Goal: Information Seeking & Learning: Check status

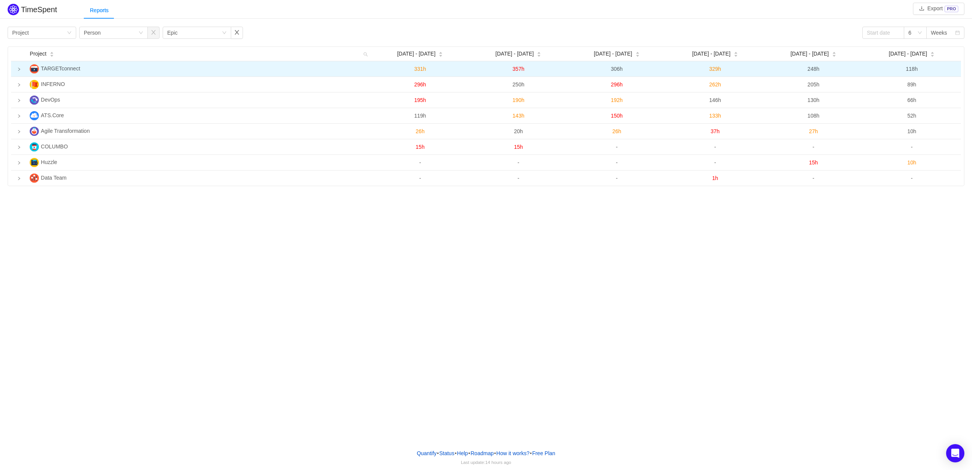
click at [19, 70] on icon "icon: right" at bounding box center [19, 69] width 2 height 3
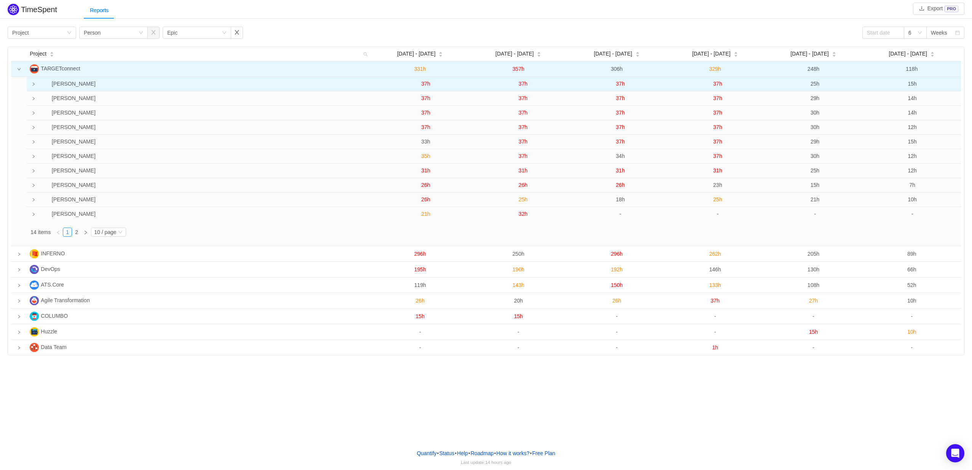
click at [36, 87] on td at bounding box center [32, 84] width 10 height 14
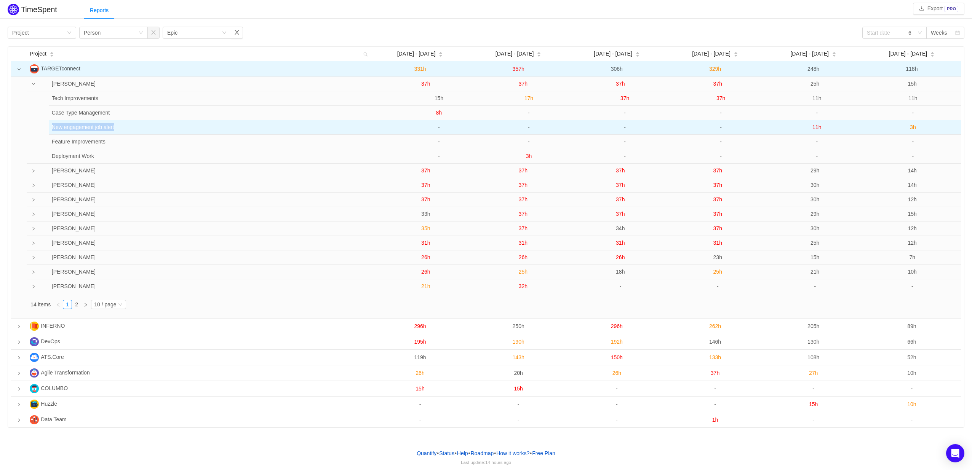
drag, startPoint x: 52, startPoint y: 128, endPoint x: 127, endPoint y: 127, distance: 75.0
click at [127, 127] on td "New engagement job alert" at bounding box center [217, 127] width 336 height 14
copy td "New engagement job alert"
click at [817, 128] on span "11h" at bounding box center [816, 127] width 9 height 6
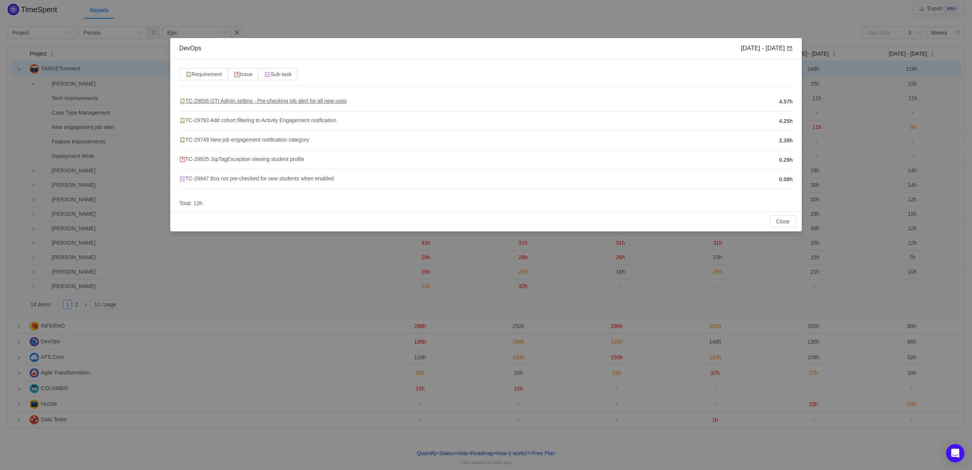
click at [318, 101] on span "TC-29836 GTI Admin setting - Pre-checking job alert for all new uses" at bounding box center [263, 101] width 168 height 6
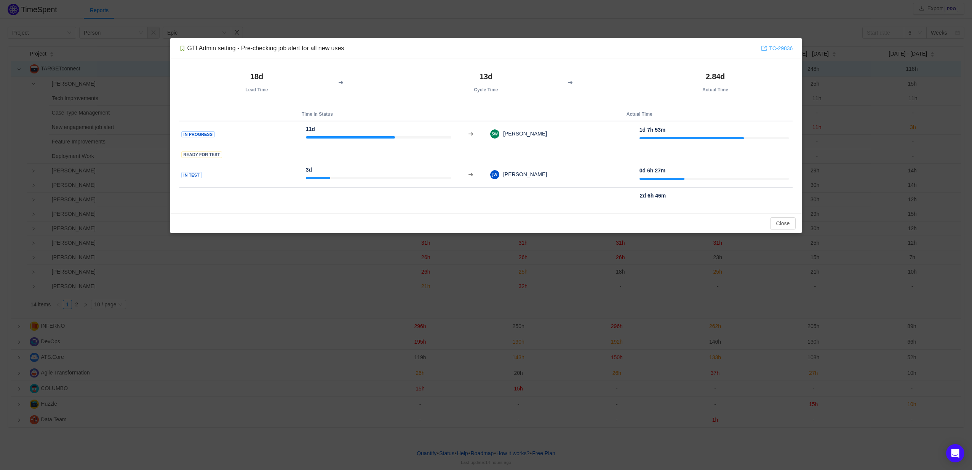
click at [784, 51] on link "TC-29836" at bounding box center [777, 48] width 32 height 8
click at [784, 216] on div "Close OK" at bounding box center [486, 223] width 632 height 20
click at [782, 220] on button "Close" at bounding box center [783, 223] width 26 height 12
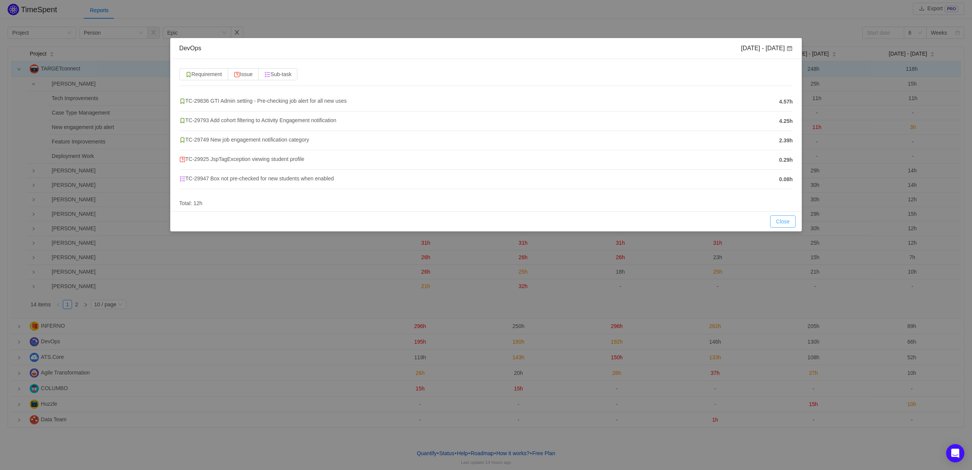
click at [787, 219] on button "Close" at bounding box center [783, 222] width 26 height 12
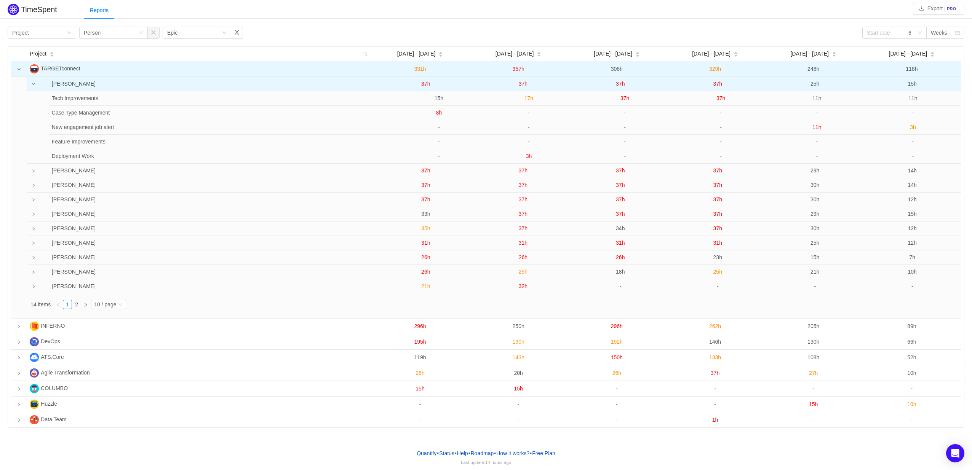
click at [425, 84] on span "37h" at bounding box center [425, 84] width 9 height 6
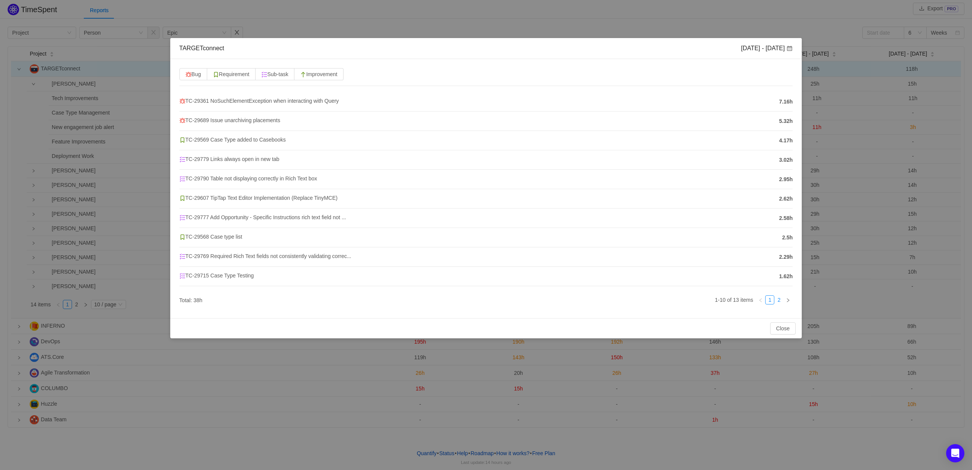
click at [778, 300] on link "2" at bounding box center [778, 300] width 8 height 8
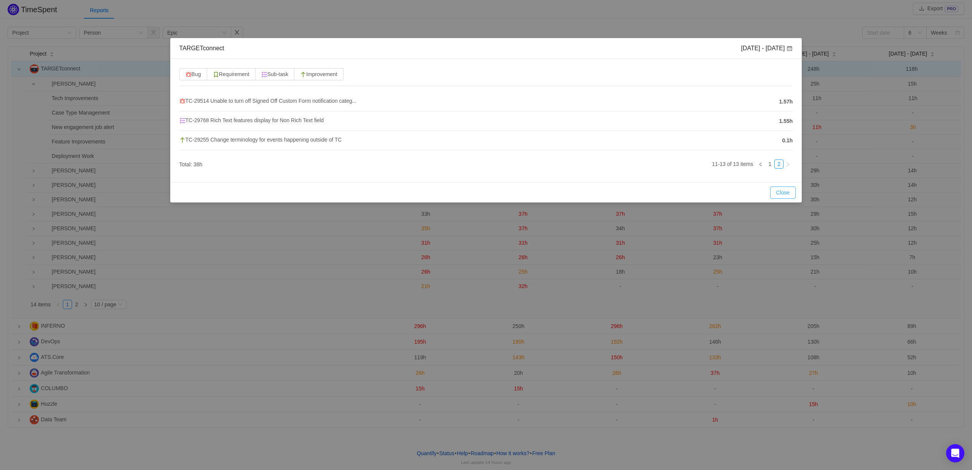
click at [781, 193] on button "Close" at bounding box center [783, 193] width 26 height 12
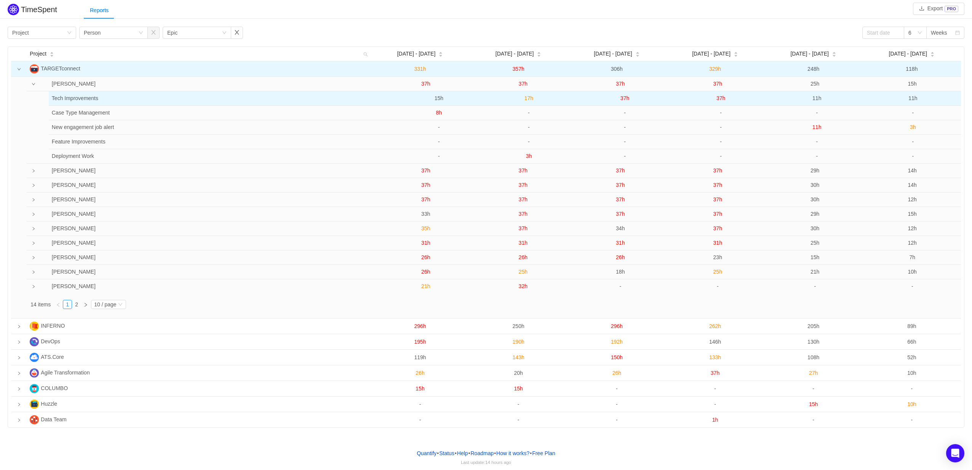
click at [442, 99] on span "15h" at bounding box center [438, 98] width 9 height 6
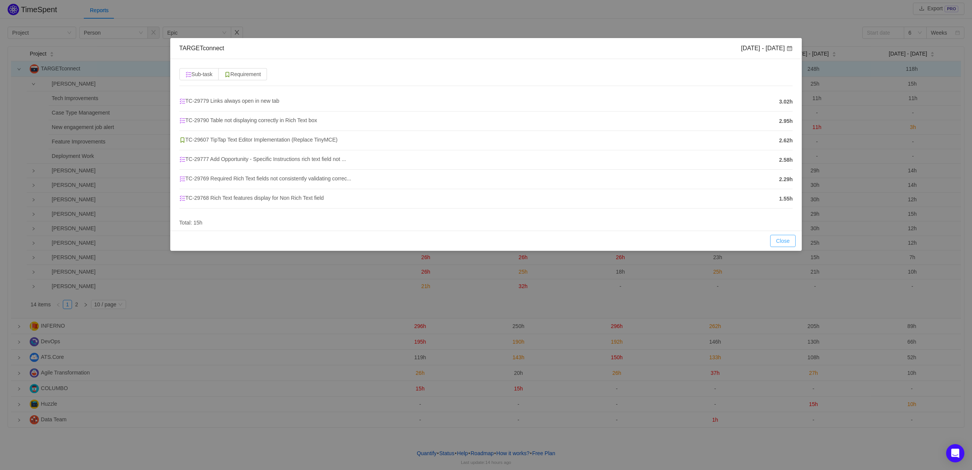
click at [784, 244] on button "Close" at bounding box center [783, 241] width 26 height 12
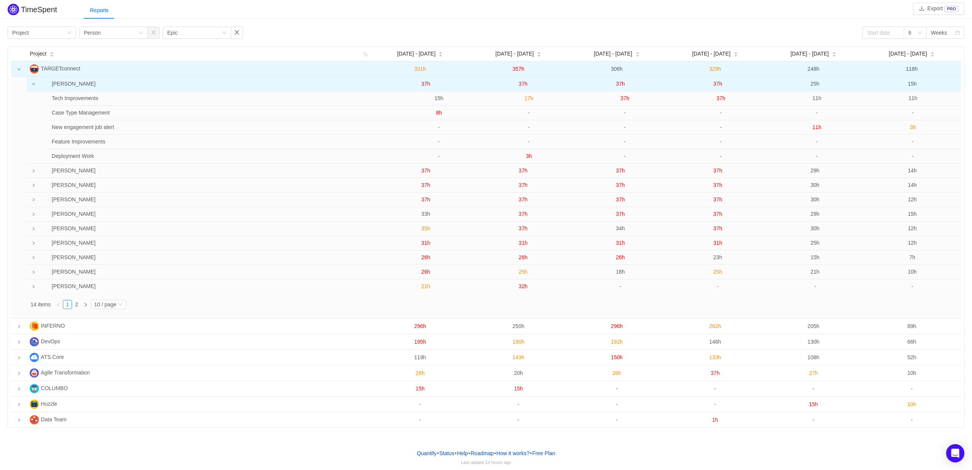
click at [426, 86] on span "37h" at bounding box center [425, 84] width 9 height 6
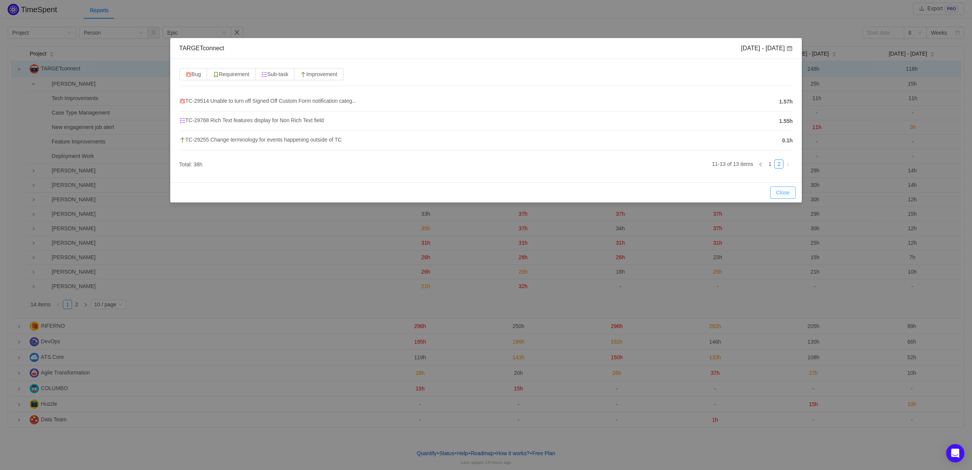
click at [779, 193] on button "Close" at bounding box center [783, 193] width 26 height 12
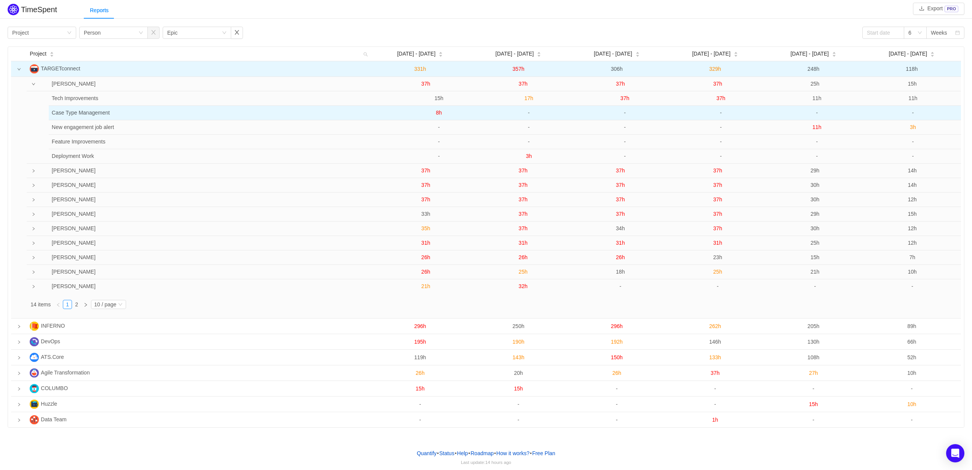
click at [440, 112] on span "8h" at bounding box center [439, 113] width 6 height 6
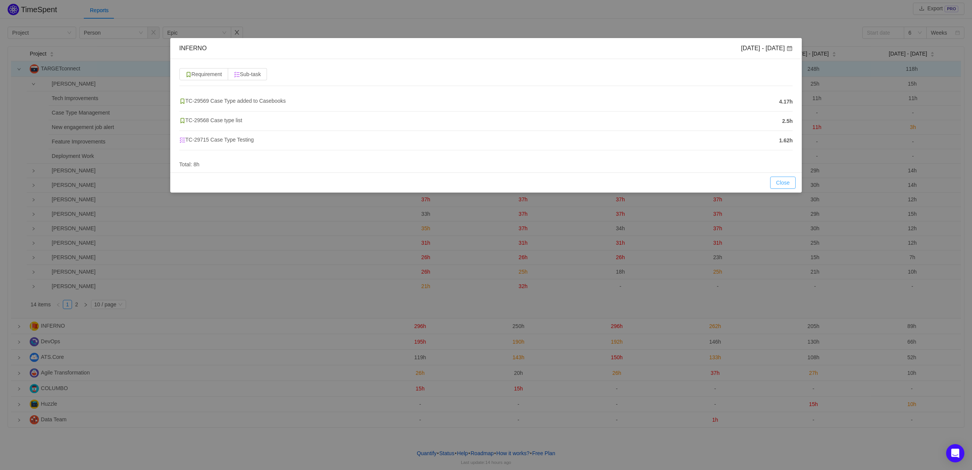
drag, startPoint x: 783, startPoint y: 183, endPoint x: 754, endPoint y: 174, distance: 31.1
click at [783, 183] on button "Close" at bounding box center [783, 183] width 26 height 12
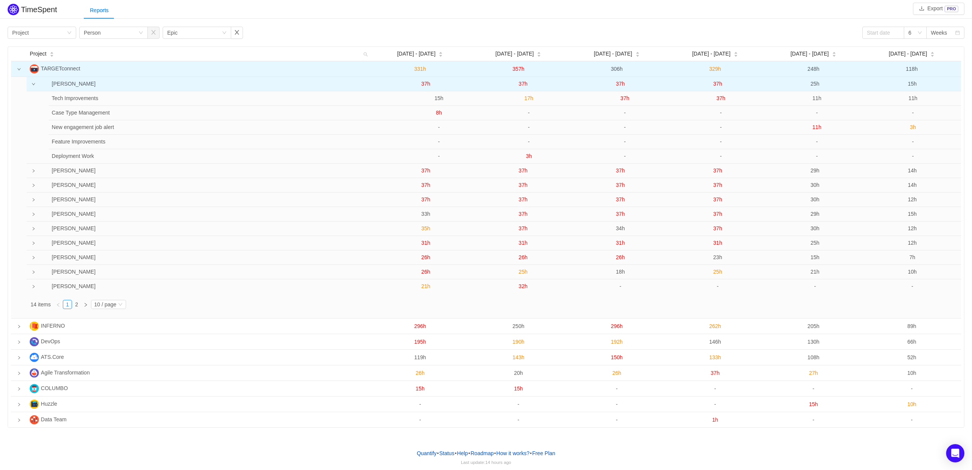
click at [428, 86] on span "37h" at bounding box center [425, 84] width 9 height 6
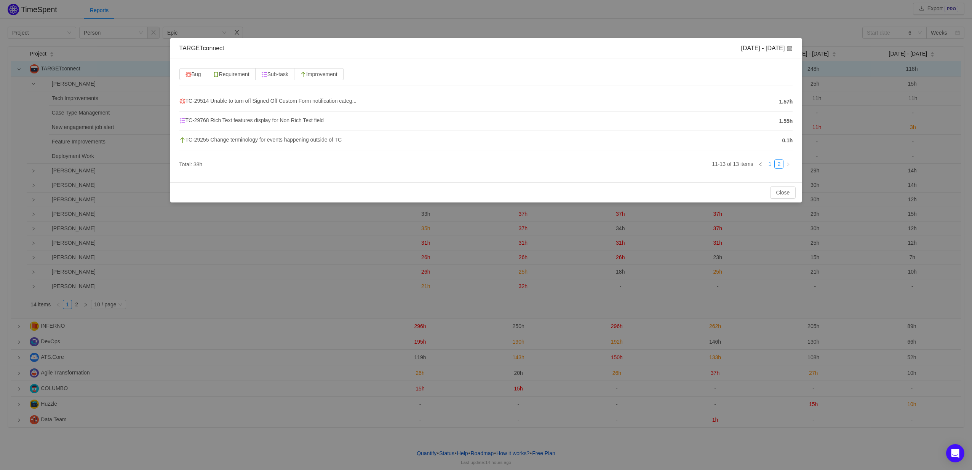
click at [768, 166] on link "1" at bounding box center [769, 164] width 8 height 8
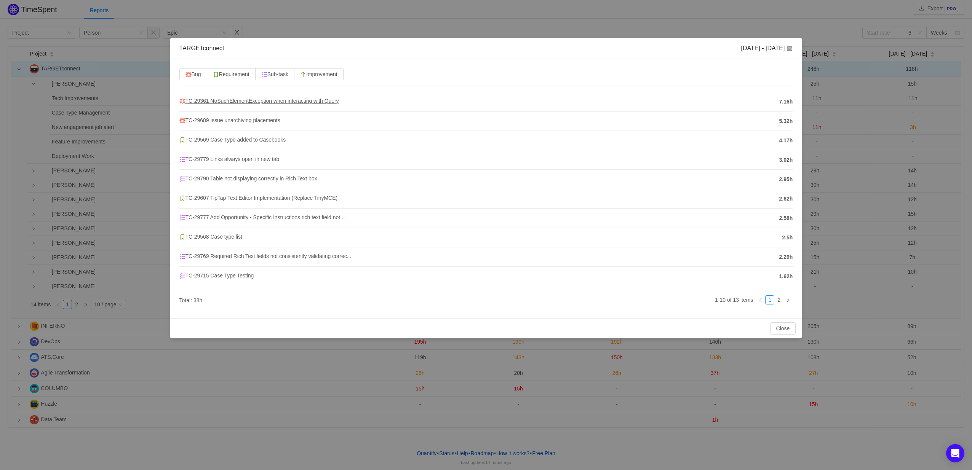
click at [282, 102] on span "TC-29361 NoSuchElementException when interacting with Query" at bounding box center [259, 101] width 160 height 6
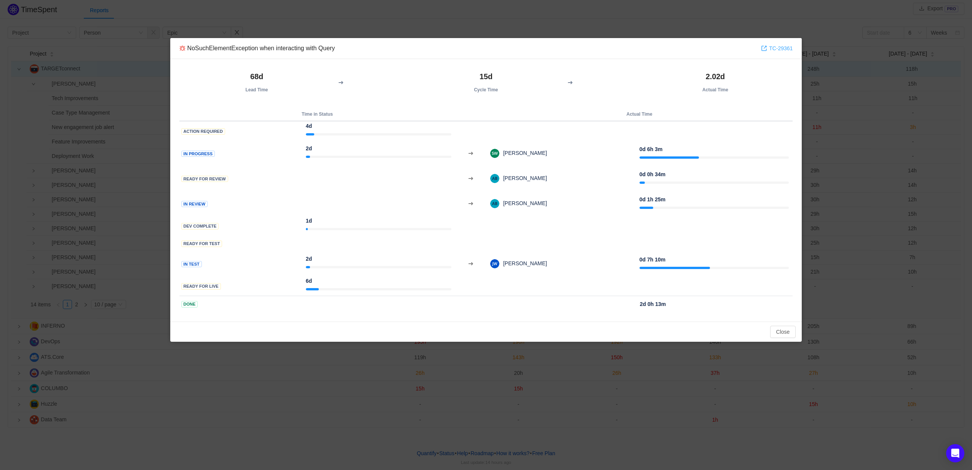
click at [780, 50] on link "TC-29361" at bounding box center [777, 48] width 32 height 8
click at [777, 331] on button "Close" at bounding box center [783, 332] width 26 height 12
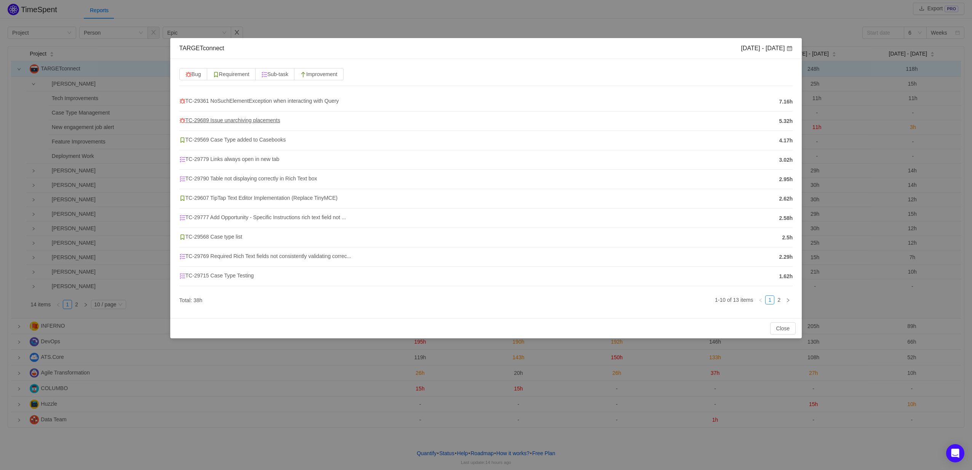
click at [248, 120] on span "TC-29689 Issue unarchiving placements" at bounding box center [229, 120] width 101 height 6
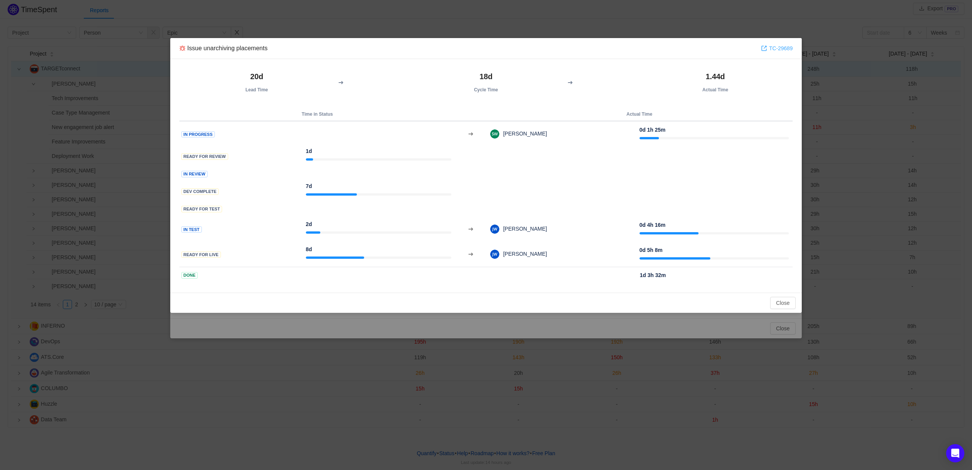
click at [775, 46] on link "TC-29689" at bounding box center [777, 48] width 32 height 8
click at [789, 307] on button "Close" at bounding box center [783, 303] width 26 height 12
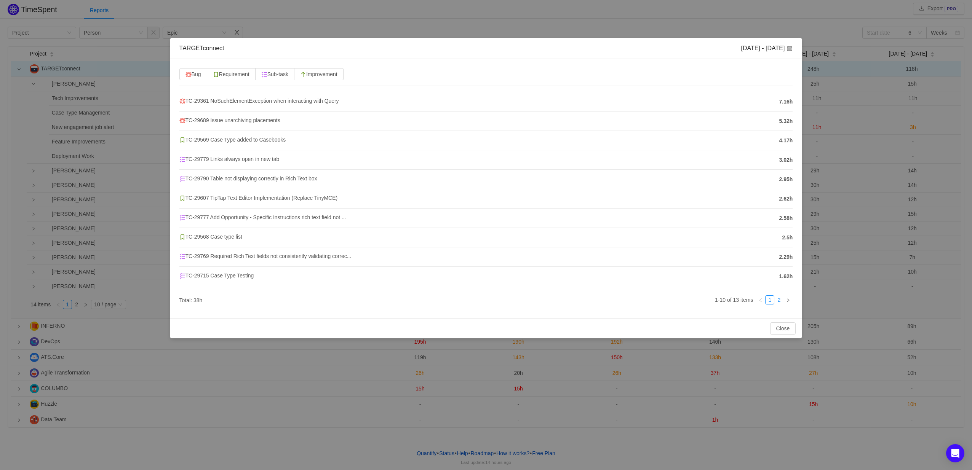
click at [779, 302] on link "2" at bounding box center [778, 300] width 8 height 8
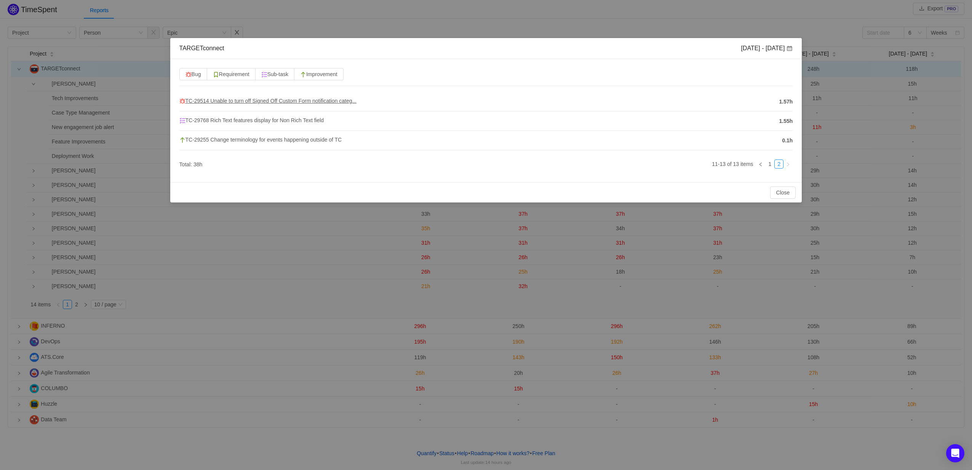
click at [256, 98] on span "TC-29514 Unable to turn off Signed Off Custom Form notification categ..." at bounding box center [267, 101] width 177 height 6
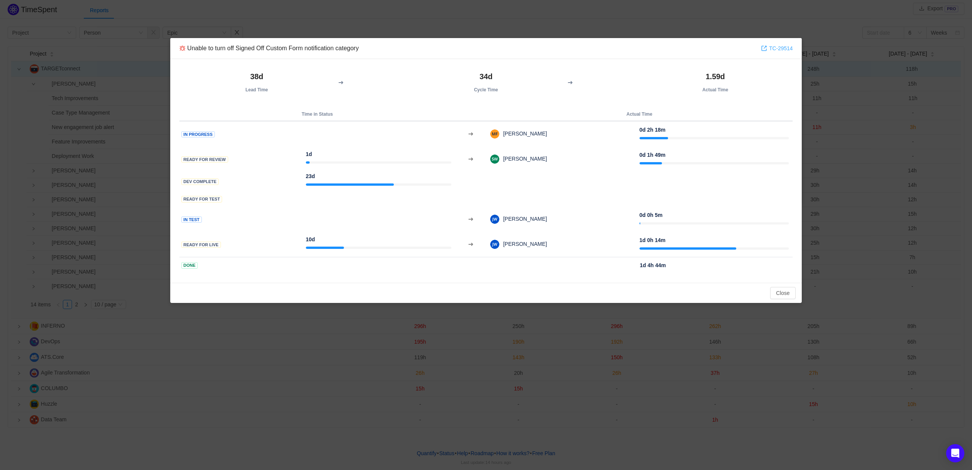
click at [778, 46] on link "TC-29514" at bounding box center [777, 48] width 32 height 8
click at [786, 292] on button "Close" at bounding box center [783, 293] width 26 height 12
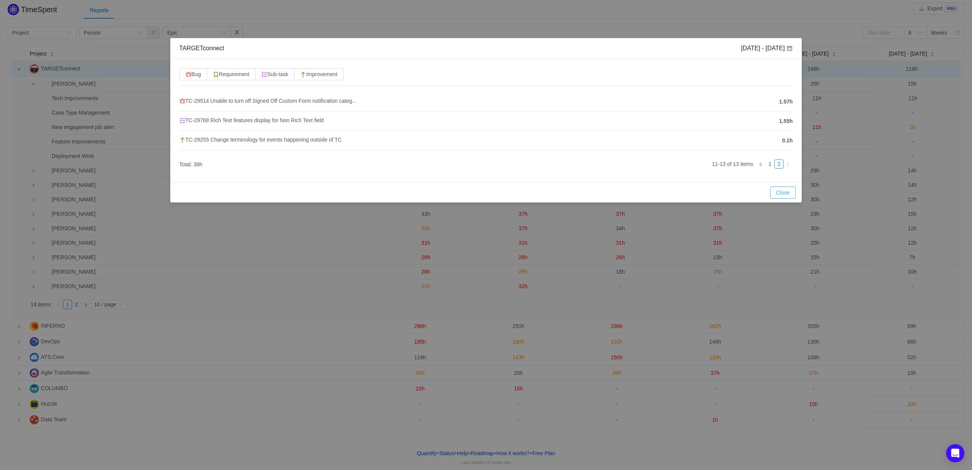
click at [785, 189] on button "Close" at bounding box center [783, 193] width 26 height 12
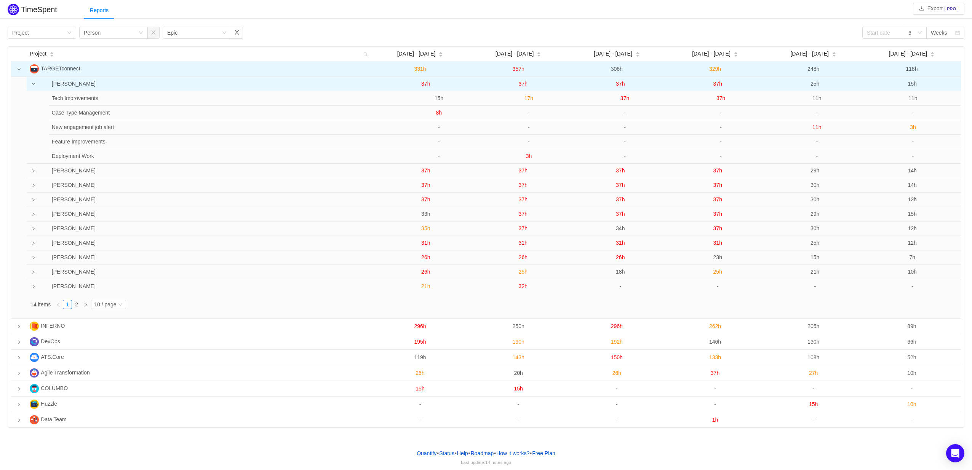
click at [525, 83] on span "37h" at bounding box center [523, 84] width 9 height 6
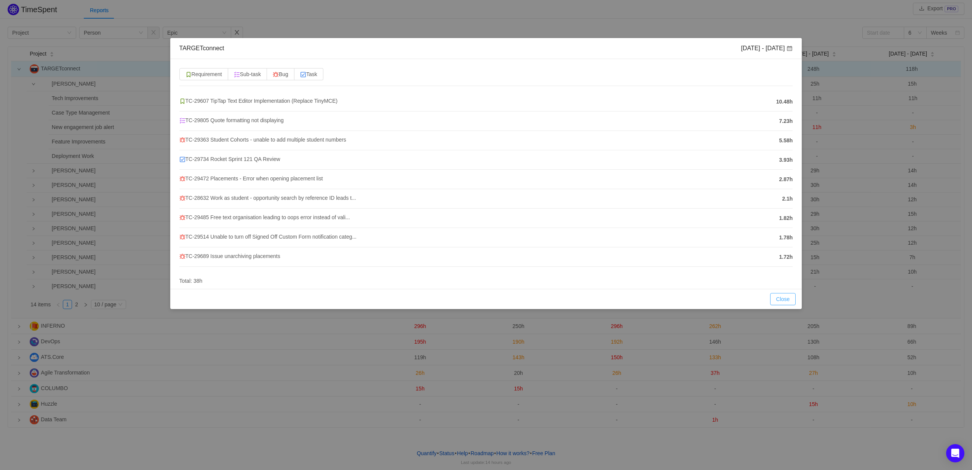
click at [785, 299] on button "Close" at bounding box center [783, 299] width 26 height 12
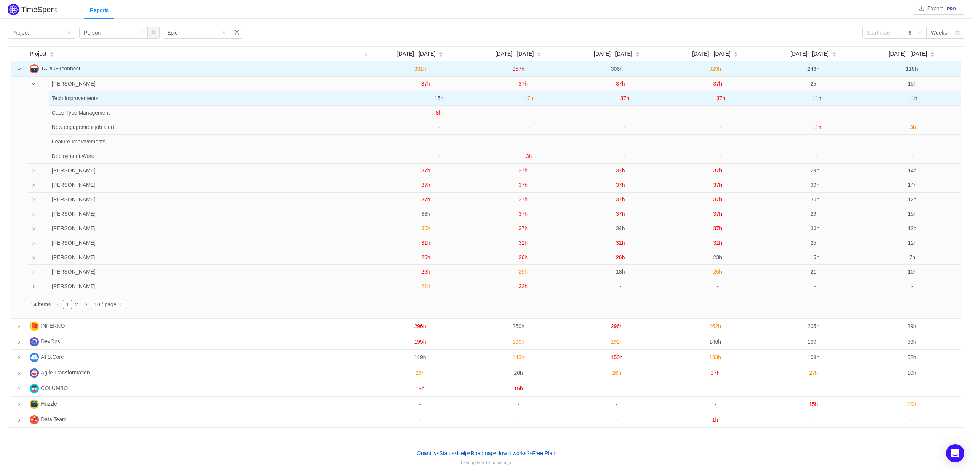
click at [524, 98] on span "17h" at bounding box center [528, 98] width 9 height 6
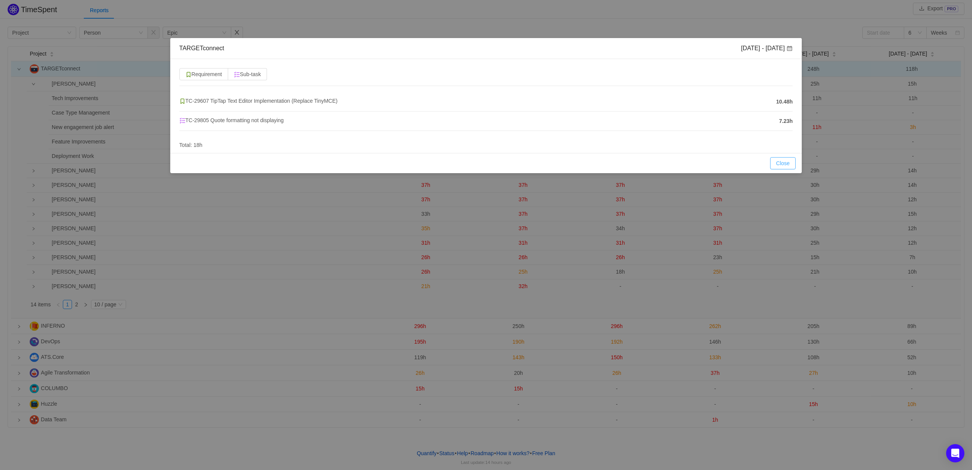
click at [781, 163] on button "Close" at bounding box center [783, 163] width 26 height 12
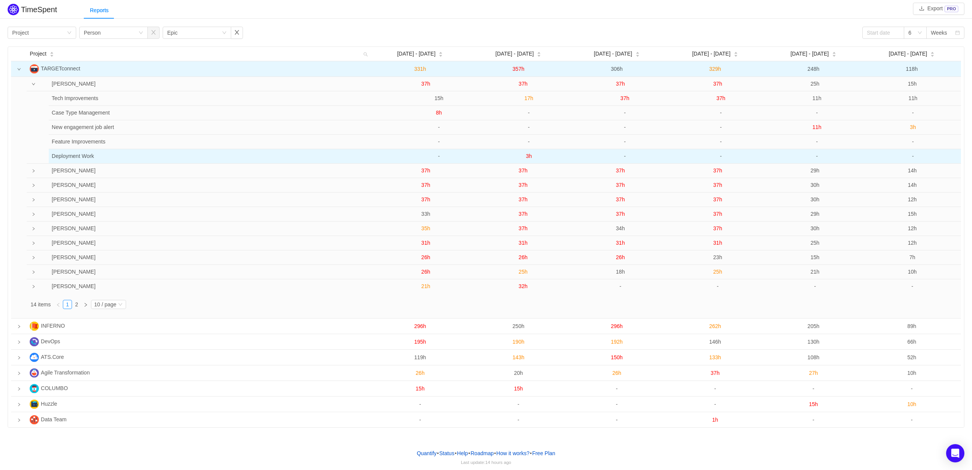
click at [528, 158] on span "3h" at bounding box center [529, 156] width 6 height 6
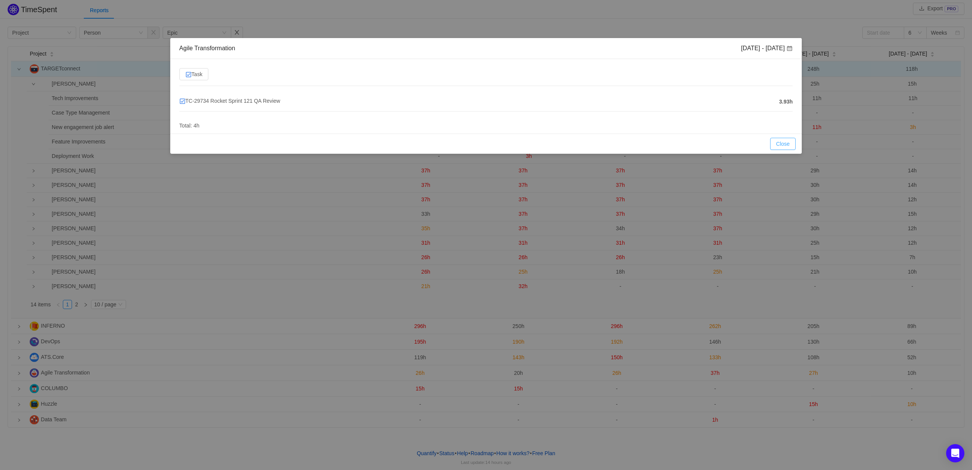
click at [777, 141] on button "Close" at bounding box center [783, 144] width 26 height 12
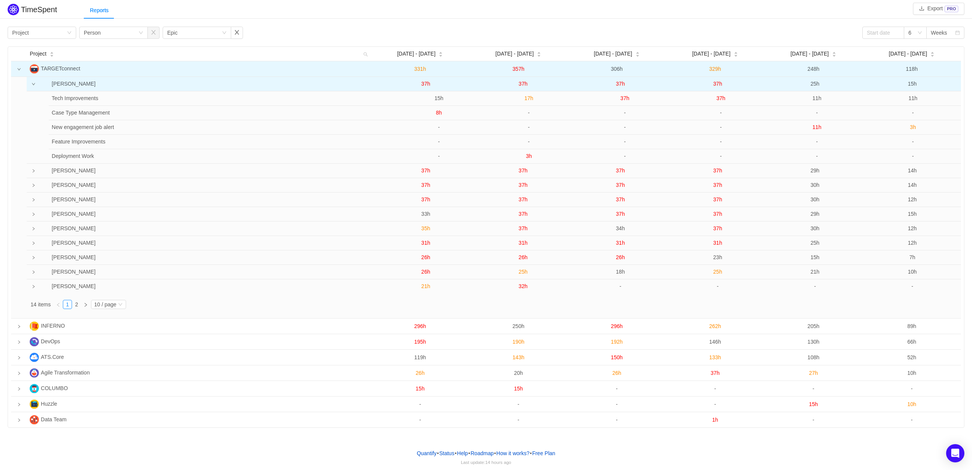
click at [812, 84] on span "25h" at bounding box center [814, 84] width 9 height 6
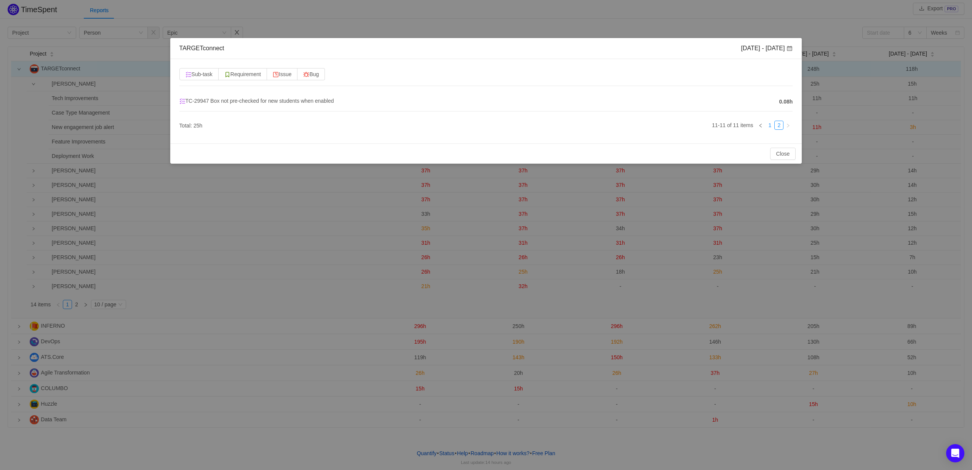
click at [771, 124] on link "1" at bounding box center [769, 125] width 8 height 8
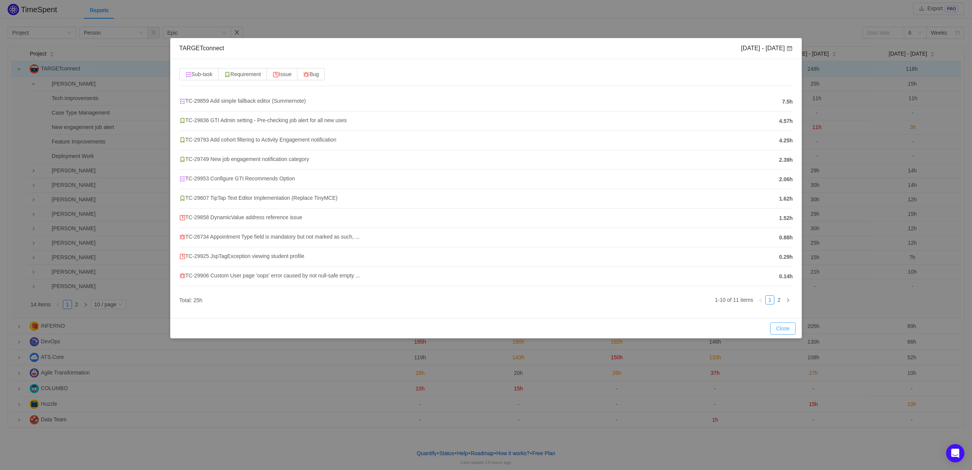
click at [786, 331] on button "Close" at bounding box center [783, 329] width 26 height 12
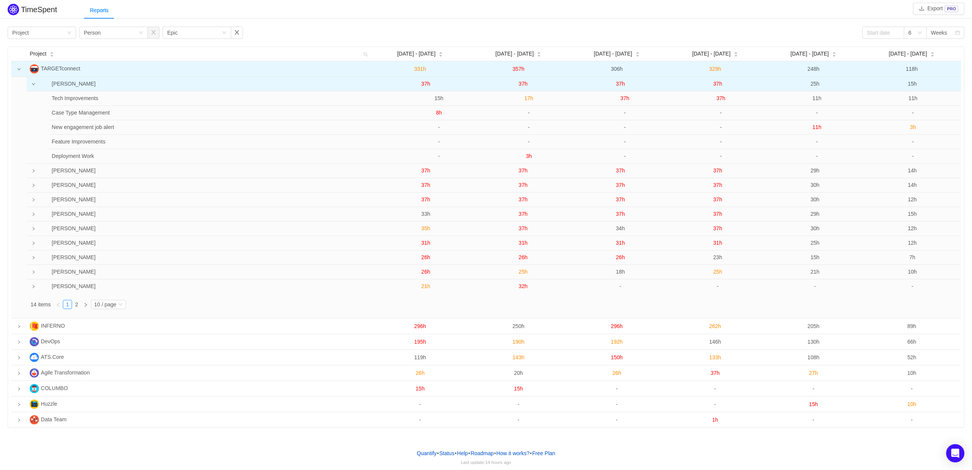
click at [816, 85] on span "25h" at bounding box center [814, 84] width 9 height 6
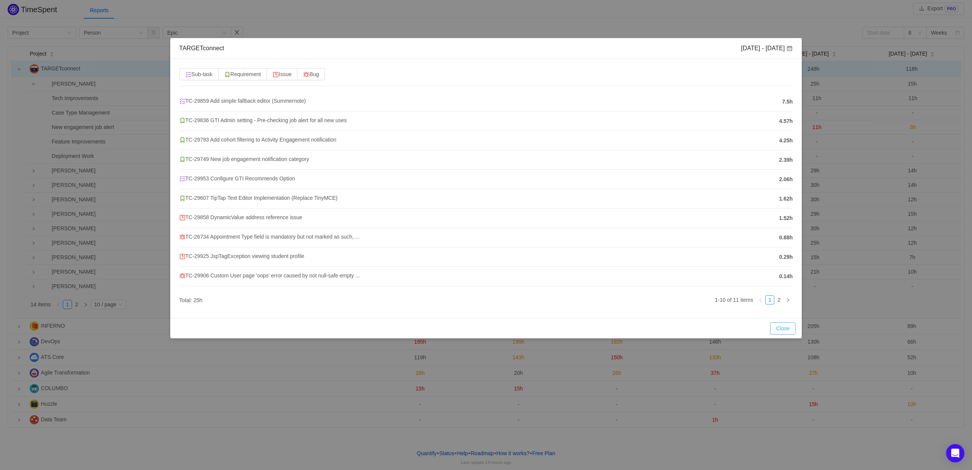
drag, startPoint x: 778, startPoint y: 334, endPoint x: 778, endPoint y: 327, distance: 6.5
click at [778, 334] on button "Close" at bounding box center [783, 329] width 26 height 12
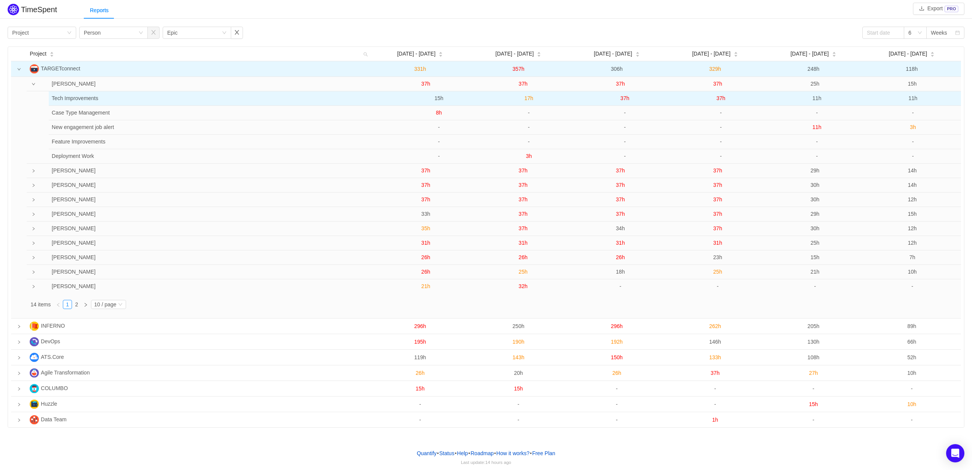
click at [818, 100] on span "11h" at bounding box center [816, 98] width 9 height 6
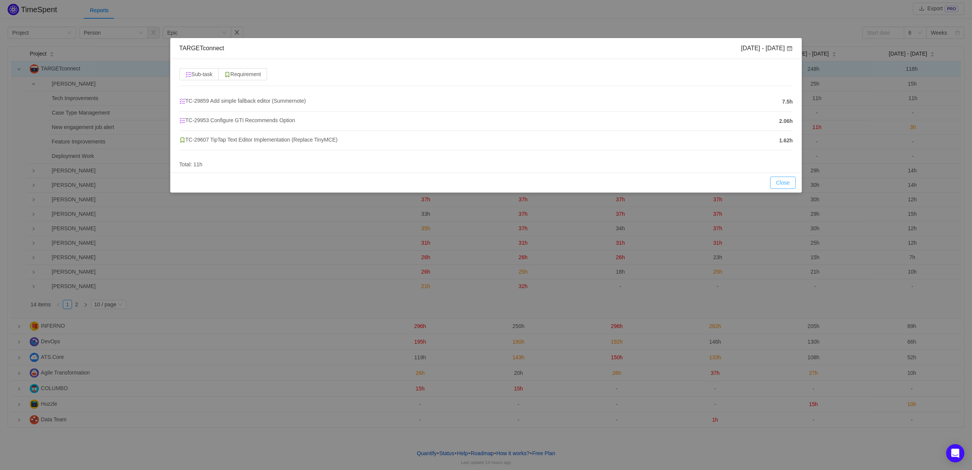
drag, startPoint x: 779, startPoint y: 182, endPoint x: 781, endPoint y: 179, distance: 4.0
click at [779, 182] on button "Close" at bounding box center [783, 183] width 26 height 12
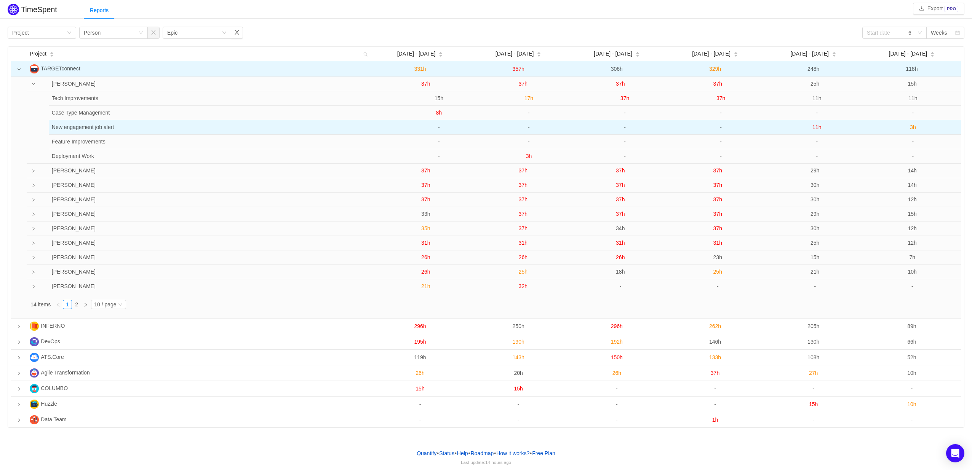
click at [818, 129] on span "11h" at bounding box center [816, 127] width 9 height 6
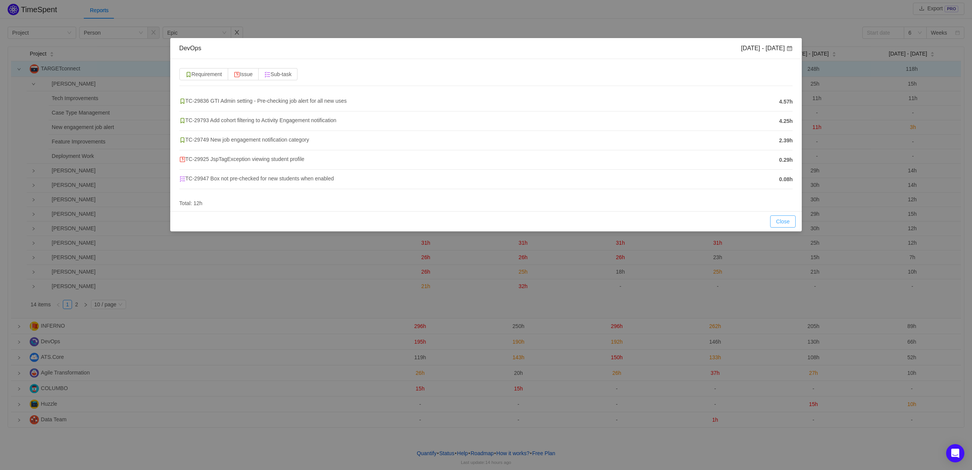
drag, startPoint x: 786, startPoint y: 220, endPoint x: 785, endPoint y: 211, distance: 8.8
click at [787, 220] on button "Close" at bounding box center [783, 222] width 26 height 12
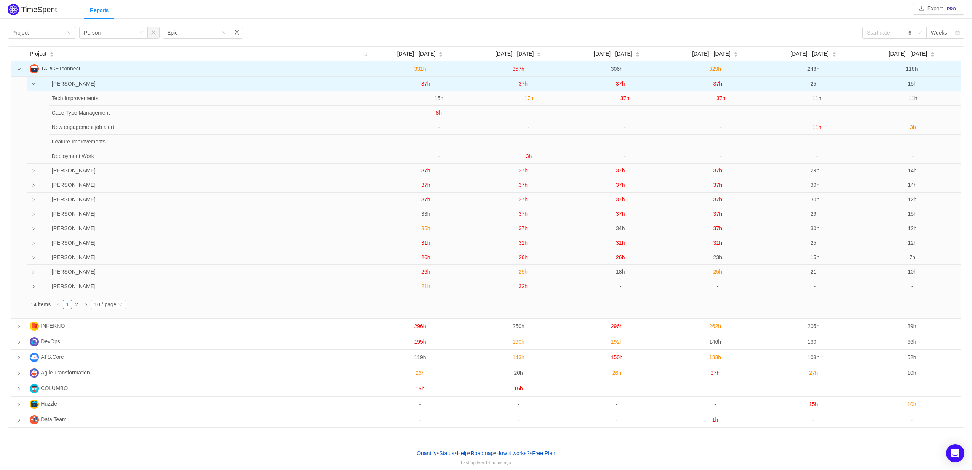
click at [813, 84] on span "25h" at bounding box center [814, 84] width 9 height 6
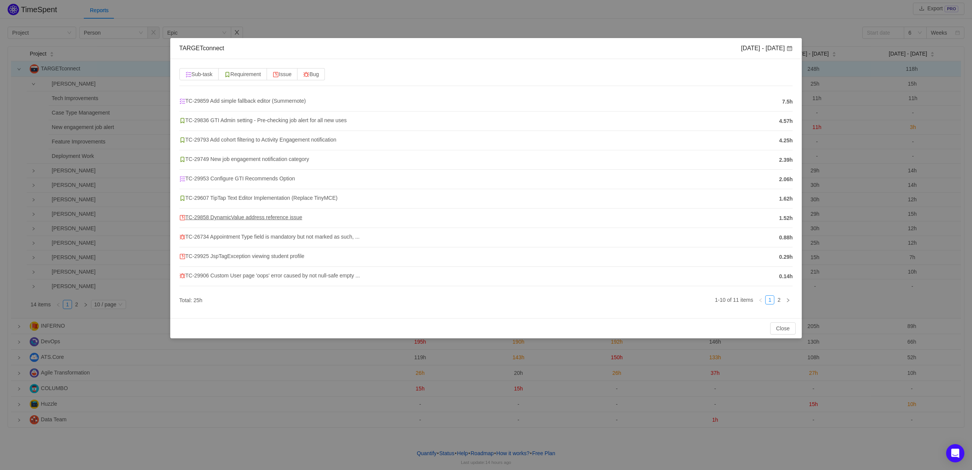
click at [247, 218] on span "TC-29858 DynamicValue address reference issue" at bounding box center [240, 217] width 123 height 6
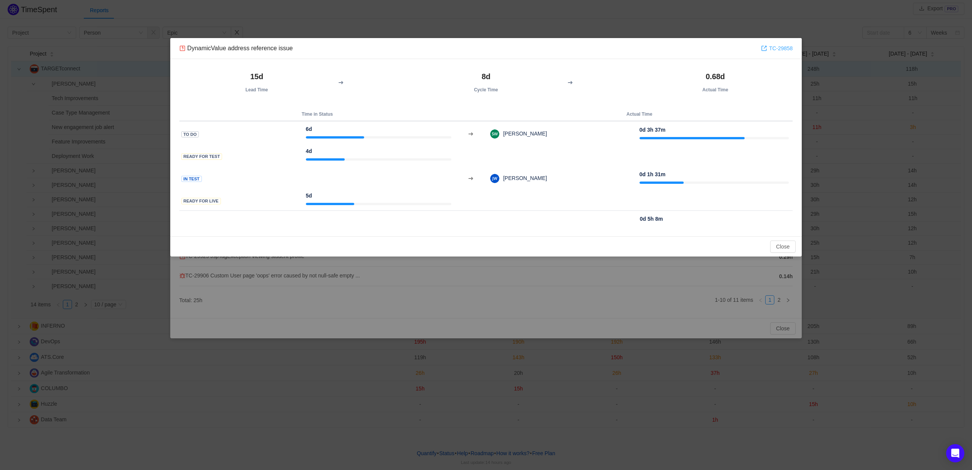
click at [776, 50] on link "TC-29858" at bounding box center [777, 48] width 32 height 8
click at [780, 246] on button "Close" at bounding box center [783, 247] width 26 height 12
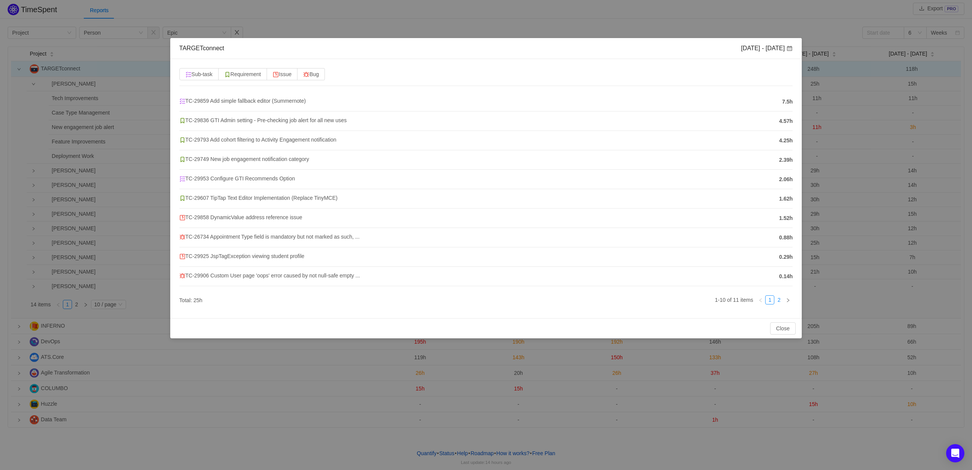
click at [779, 301] on link "2" at bounding box center [778, 300] width 8 height 8
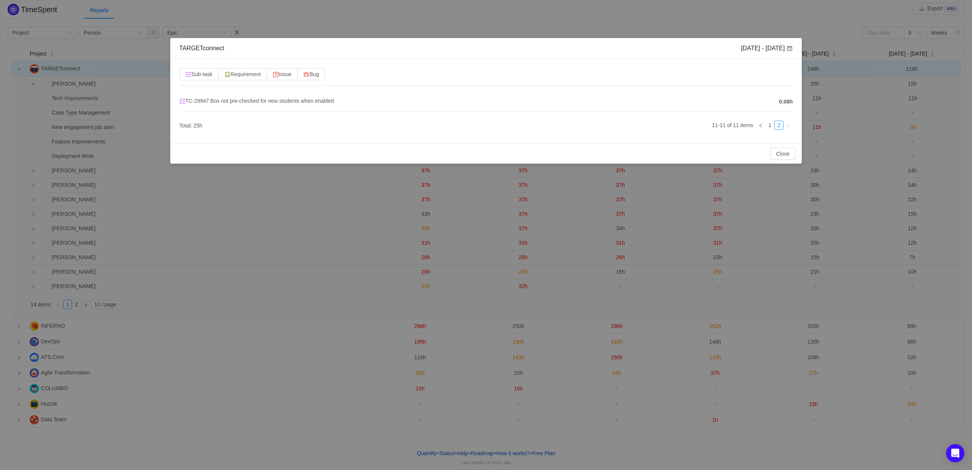
click at [778, 160] on div "Close OK" at bounding box center [486, 154] width 632 height 20
click at [779, 156] on button "Close" at bounding box center [783, 154] width 26 height 12
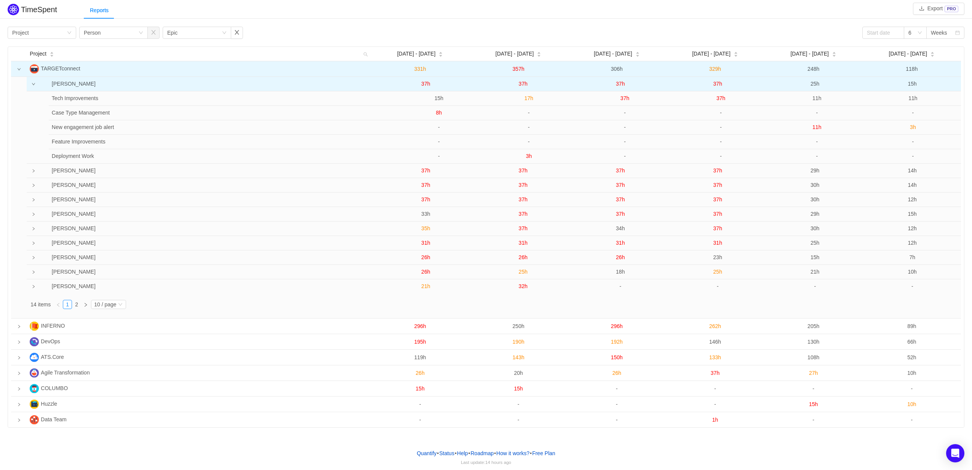
click at [37, 83] on td at bounding box center [32, 84] width 10 height 14
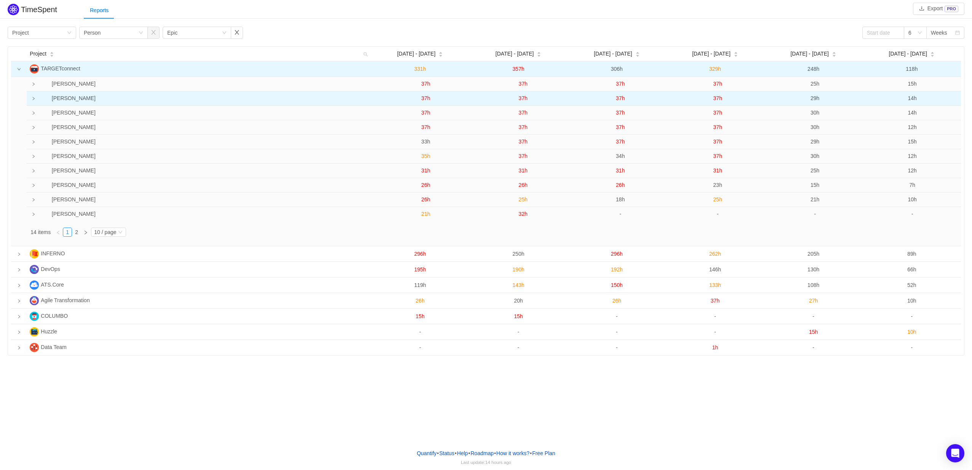
click at [31, 99] on td at bounding box center [32, 98] width 10 height 14
